Goal: Communication & Community: Participate in discussion

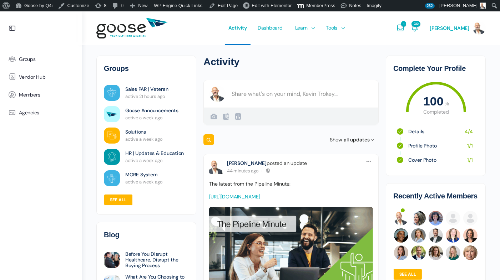
click at [27, 59] on span "Groups" at bounding box center [27, 59] width 17 height 6
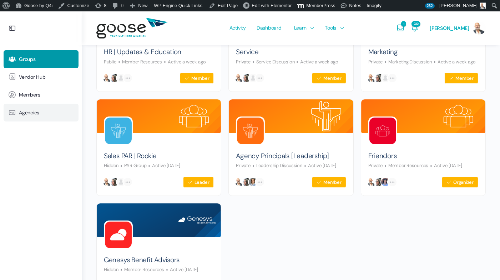
scroll to position [340, 0]
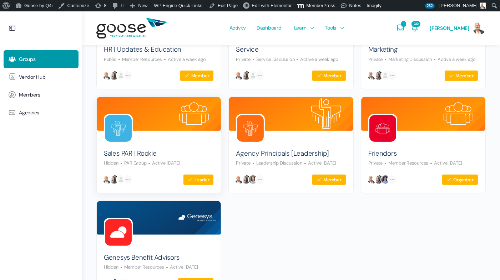
click at [123, 131] on img at bounding box center [118, 128] width 27 height 27
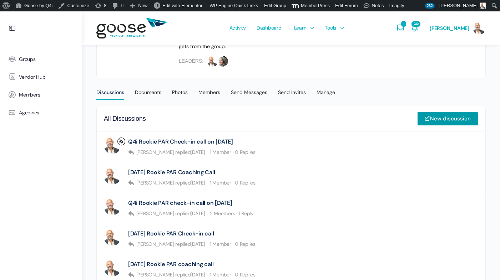
scroll to position [142, 0]
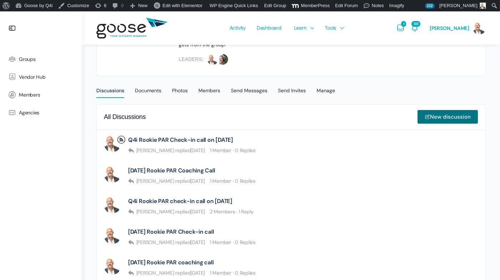
click at [437, 117] on link "New discussion" at bounding box center [447, 117] width 61 height 14
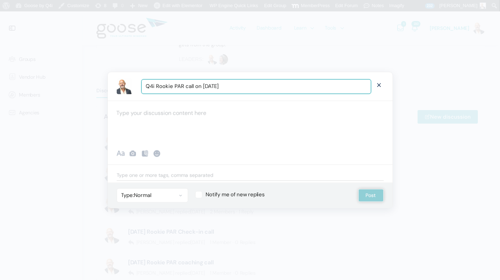
type input "Q4i Rookie PAR call on October 1st"
click at [217, 122] on div at bounding box center [250, 122] width 285 height 43
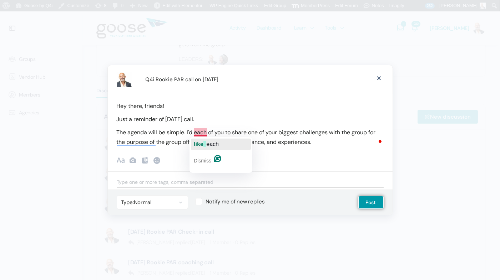
click at [199, 143] on span "like" at bounding box center [199, 144] width 10 height 6
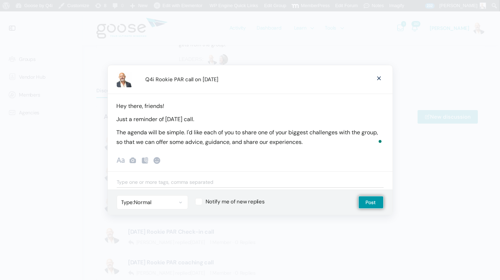
click at [307, 144] on p "The agenda will be simple. I'd like each of you to share one of your biggest ch…" at bounding box center [250, 137] width 267 height 19
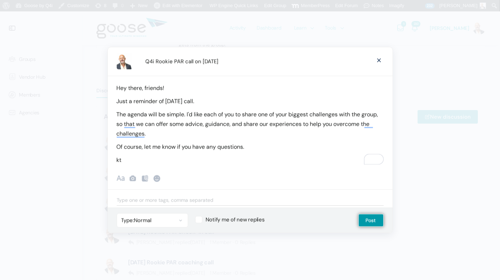
click at [313, 115] on p "The agenda will be simple. I'd like each of you to share one of your biggest ch…" at bounding box center [250, 124] width 267 height 29
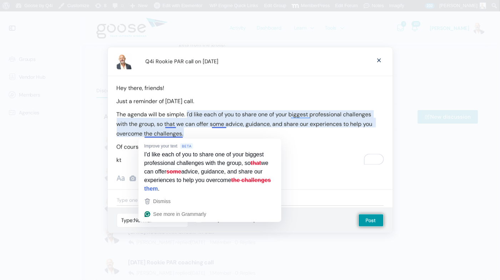
drag, startPoint x: 182, startPoint y: 136, endPoint x: 192, endPoint y: 137, distance: 10.4
click at [182, 136] on p "The agenda will be simple. I'd like each of you to share one of your biggest pr…" at bounding box center [250, 124] width 267 height 29
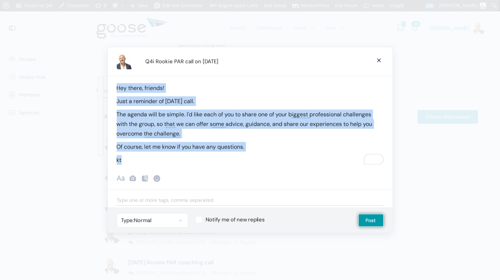
drag, startPoint x: 126, startPoint y: 161, endPoint x: 109, endPoint y: 88, distance: 74.5
click at [103, 88] on body "About WordPress About WordPress Get Involved WordPress.org Documentation Learn …" at bounding box center [250, 255] width 500 height 773
copy div "Hey there, friends! Just a reminder of tomorrow's call. The agenda will be simp…"
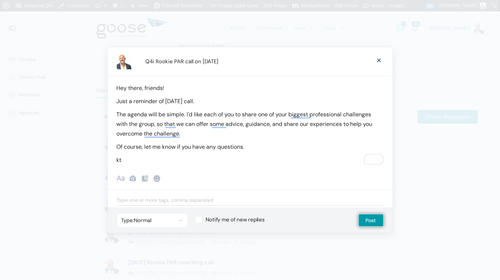
click at [200, 220] on label "Notify me of new replies" at bounding box center [269, 219] width 149 height 7
click at [200, 220] on input "Notify me of new replies" at bounding box center [197, 218] width 5 height 5
checkbox input "true"
click at [371, 221] on button "Post" at bounding box center [370, 220] width 25 height 13
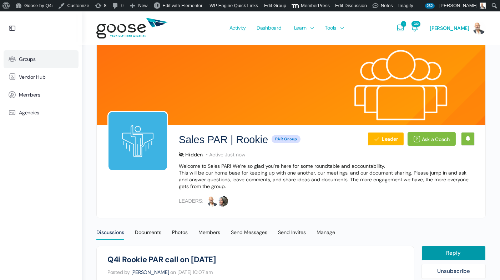
click at [23, 56] on span "Groups" at bounding box center [27, 59] width 17 height 6
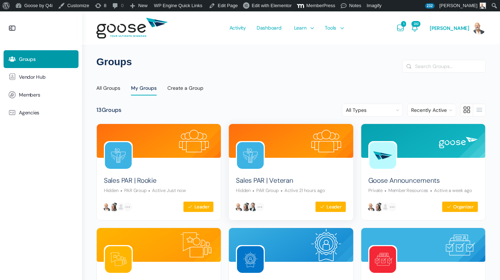
click at [253, 161] on img at bounding box center [250, 155] width 27 height 27
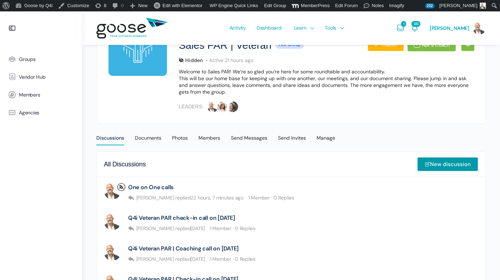
scroll to position [95, 0]
click at [434, 164] on link "New discussion" at bounding box center [447, 164] width 61 height 14
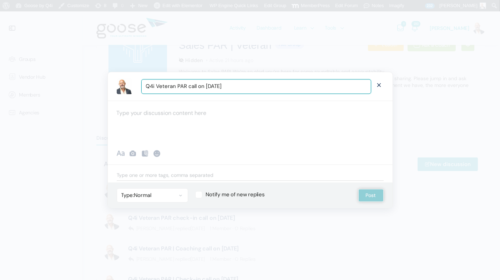
type input "Q4i Veteran PAR call on [DATE]"
click at [156, 115] on div at bounding box center [250, 122] width 285 height 43
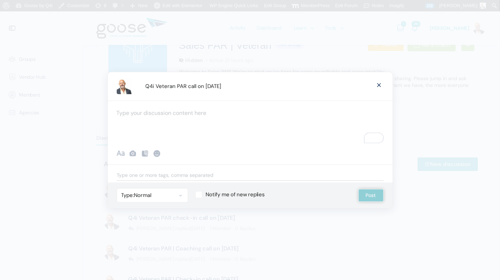
paste div "To enrich screen reader interactions, please activate Accessibility in Grammarl…"
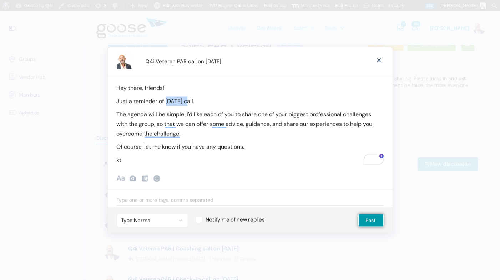
drag, startPoint x: 192, startPoint y: 102, endPoint x: 169, endPoint y: 105, distance: 22.7
click at [167, 104] on p "Just a reminder of [DATE] call." at bounding box center [250, 102] width 267 height 10
click at [199, 218] on label "Notify me of new replies" at bounding box center [269, 219] width 149 height 7
click at [199, 218] on input "Notify me of new replies" at bounding box center [197, 218] width 5 height 5
checkbox input "true"
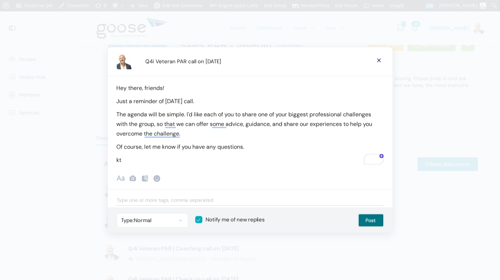
drag, startPoint x: 368, startPoint y: 221, endPoint x: 375, endPoint y: 223, distance: 7.7
click at [368, 222] on button "Post" at bounding box center [370, 220] width 25 height 13
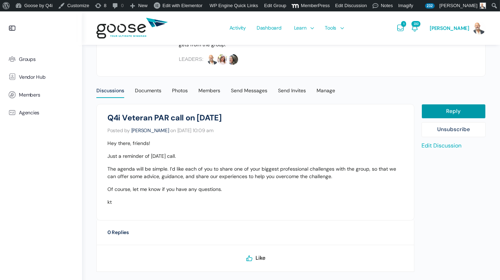
scroll to position [145, 0]
